Goal: Find specific page/section: Find specific page/section

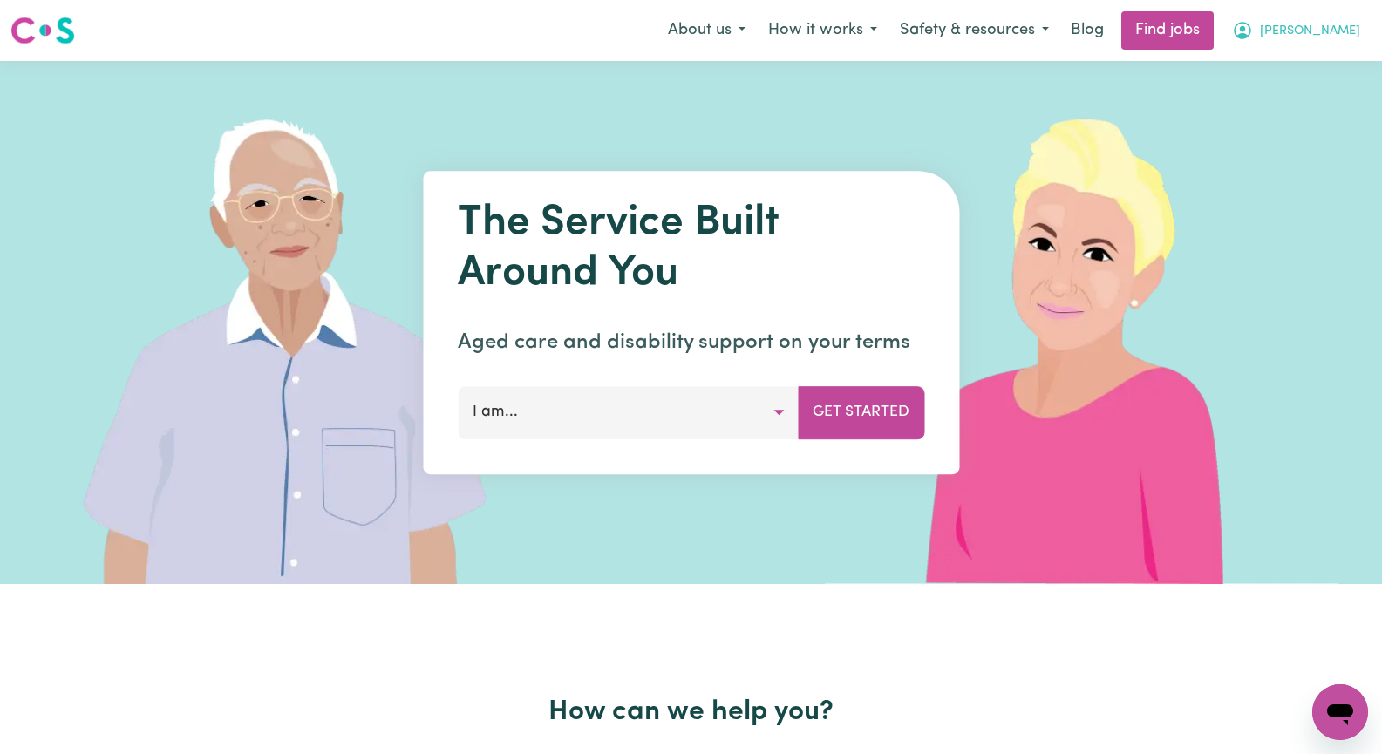
click at [1338, 35] on span "[PERSON_NAME]" at bounding box center [1310, 31] width 100 height 19
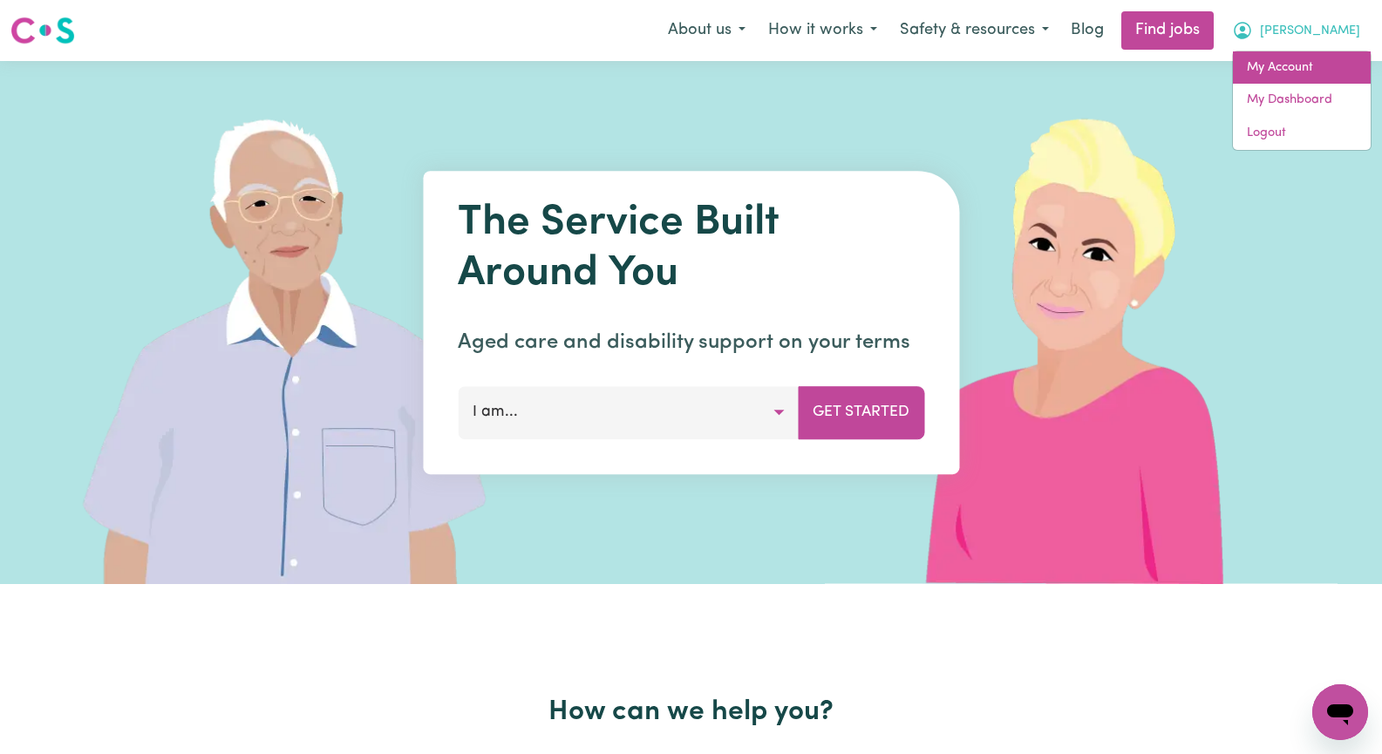
click at [1304, 70] on link "My Account" at bounding box center [1302, 67] width 138 height 33
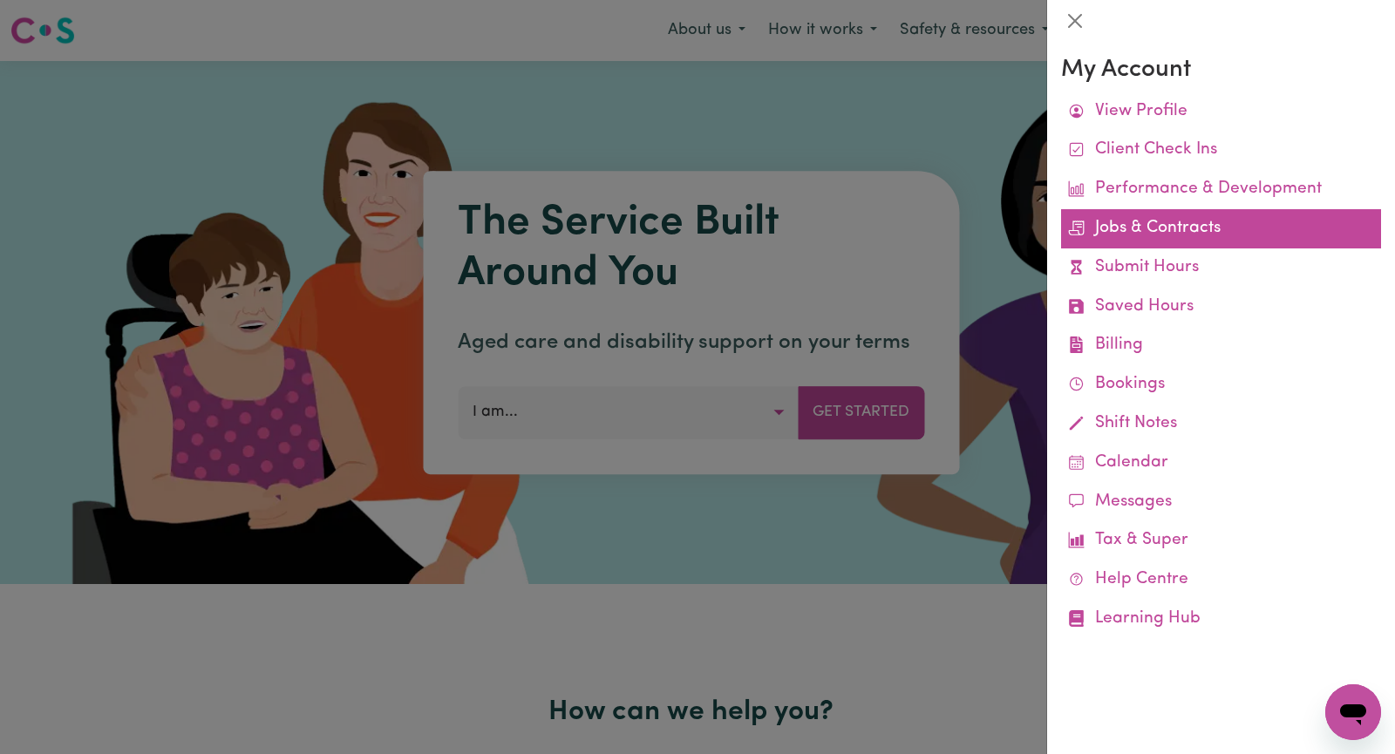
click at [1221, 231] on link "Jobs & Contracts" at bounding box center [1221, 228] width 320 height 39
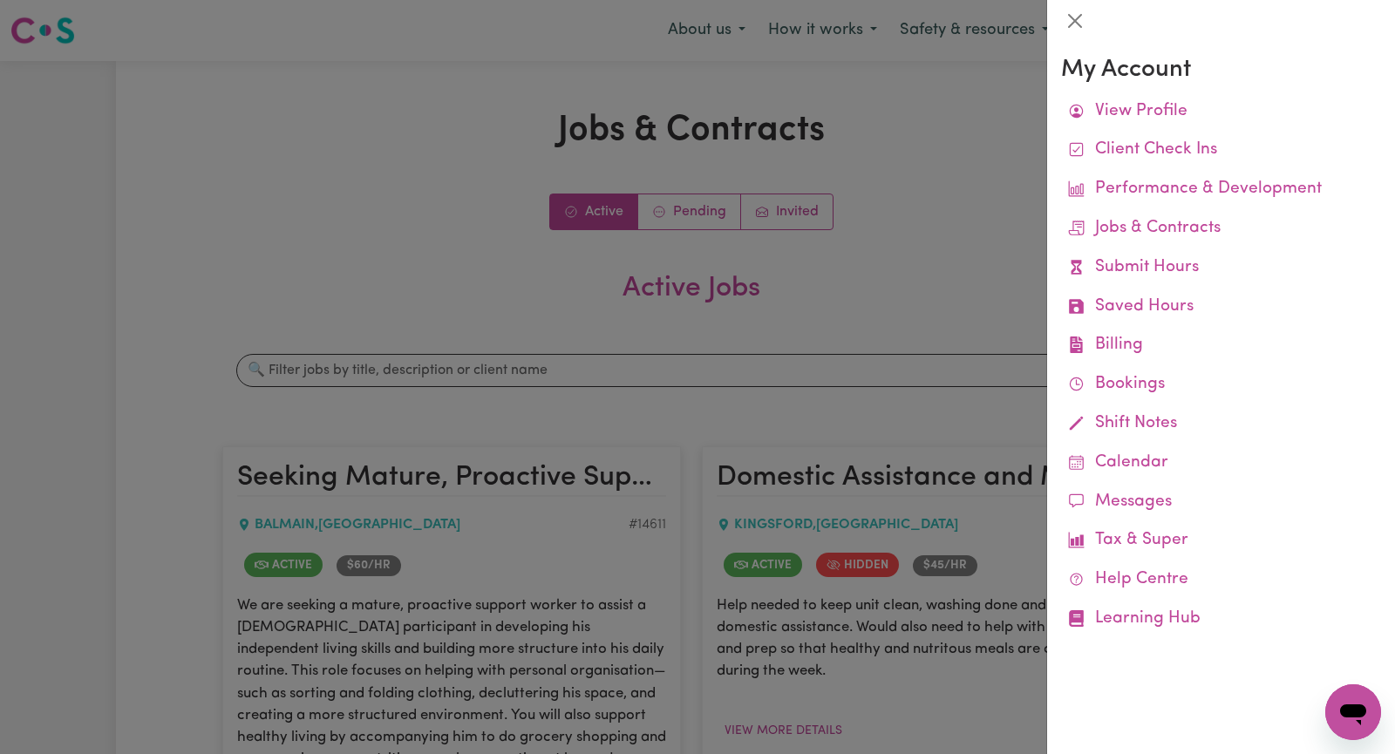
click at [937, 258] on div at bounding box center [697, 377] width 1395 height 754
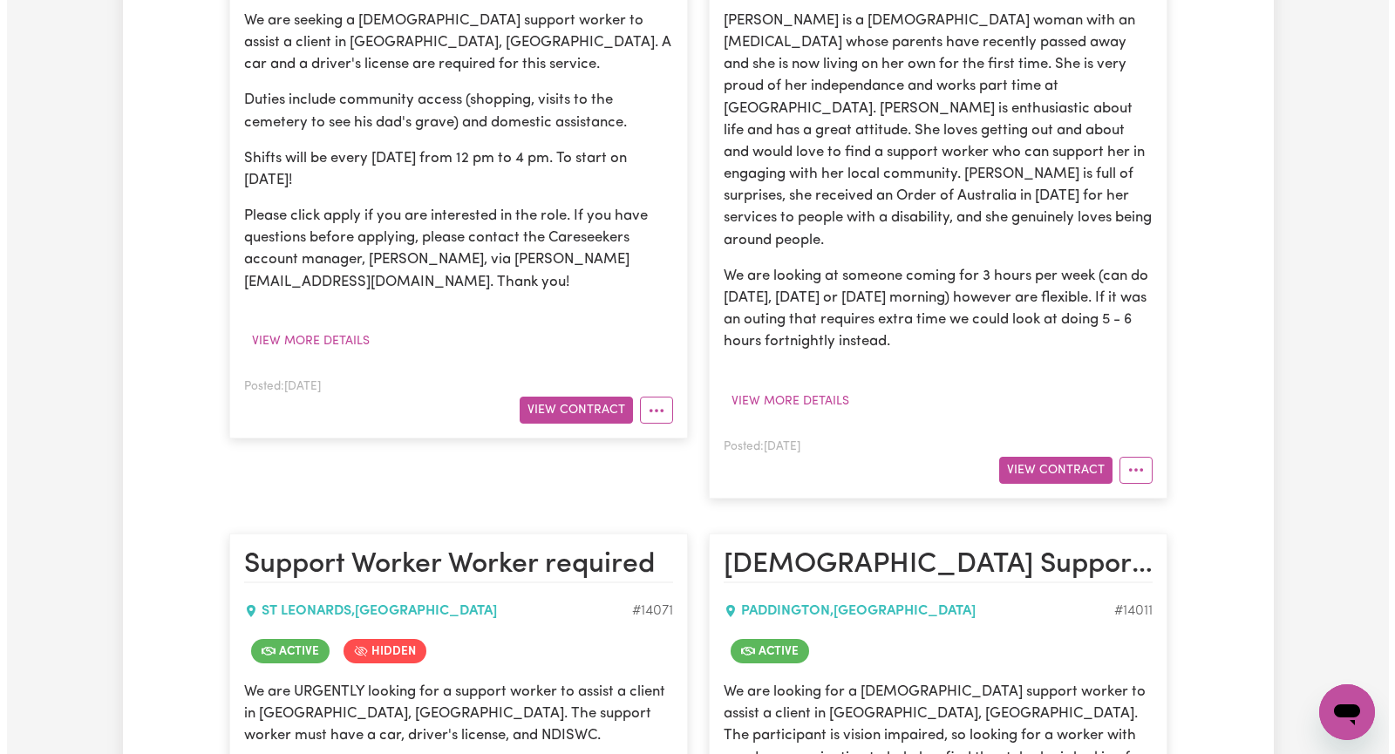
scroll to position [959, 0]
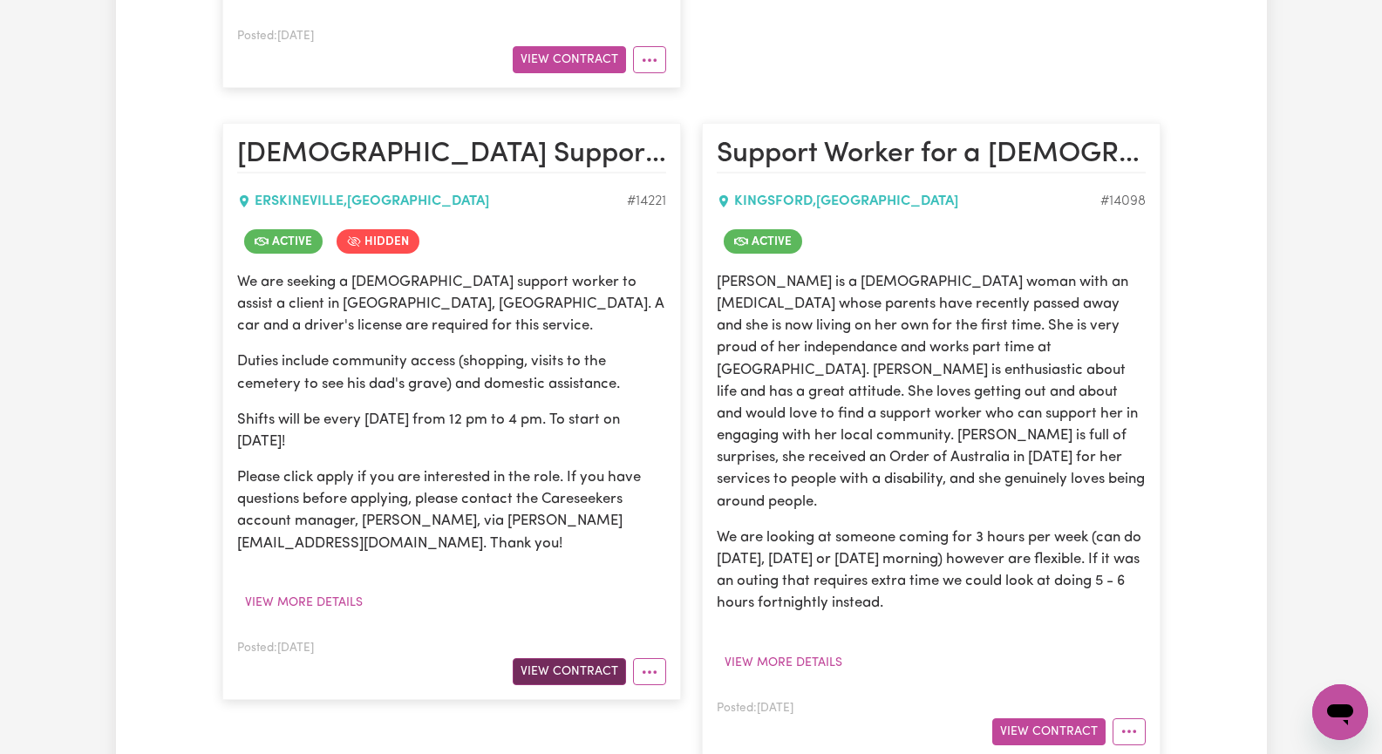
click at [573, 658] on button "View Contract" at bounding box center [569, 671] width 113 height 27
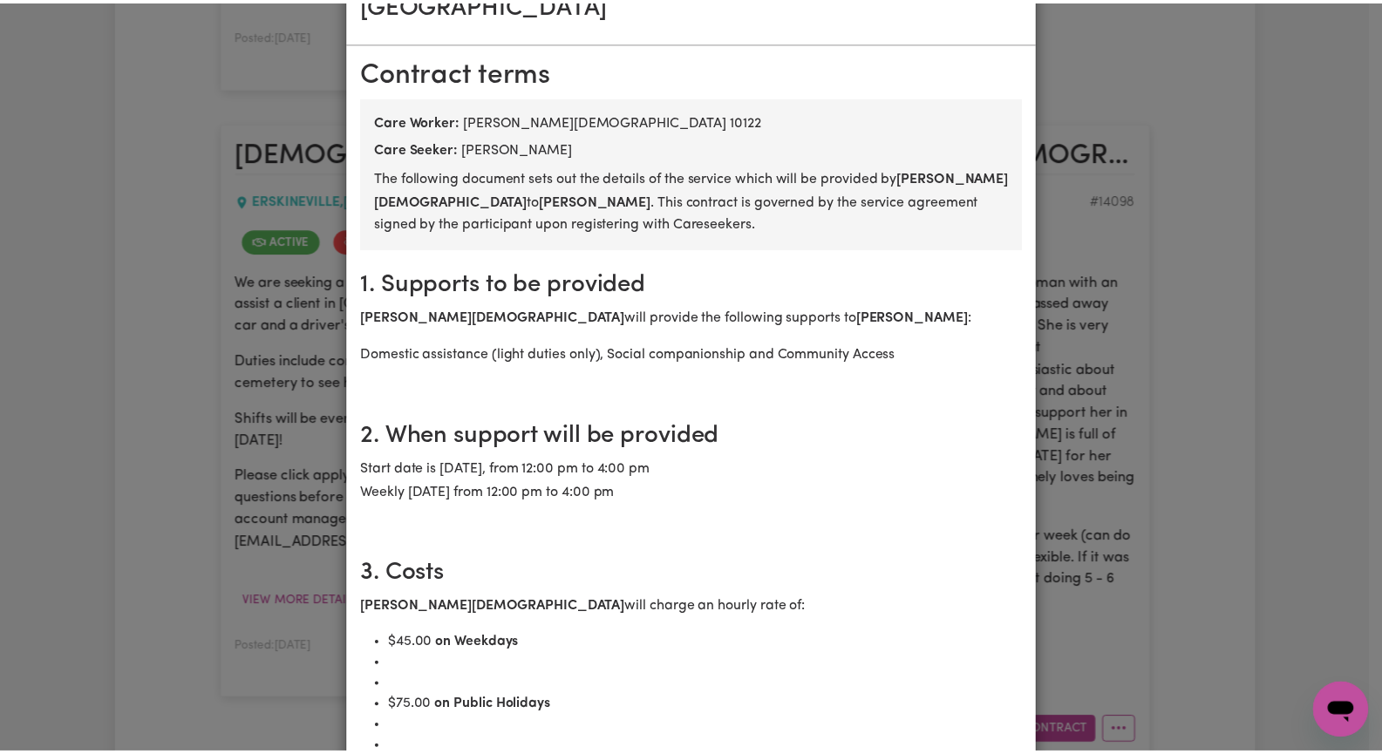
scroll to position [0, 0]
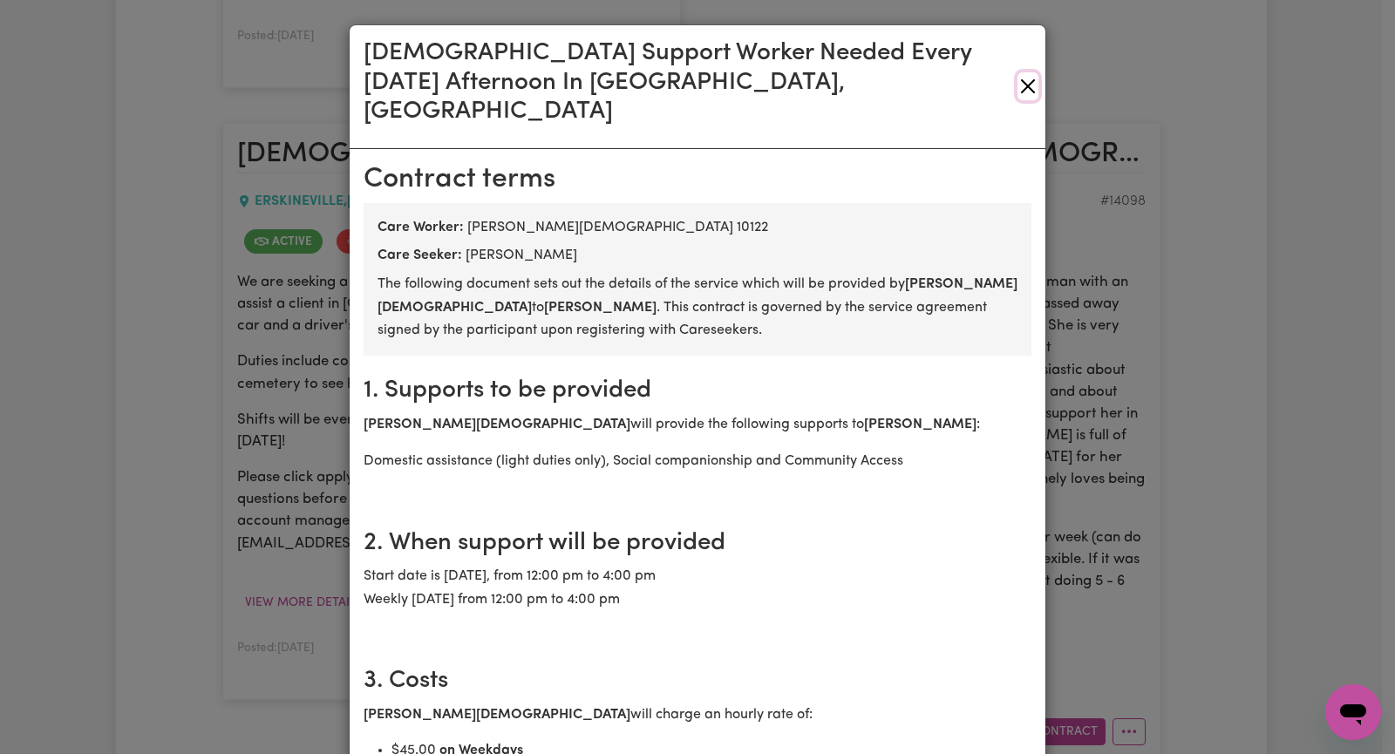
click at [1018, 73] on button "Close" at bounding box center [1028, 86] width 21 height 28
